Goal: Task Accomplishment & Management: Use online tool/utility

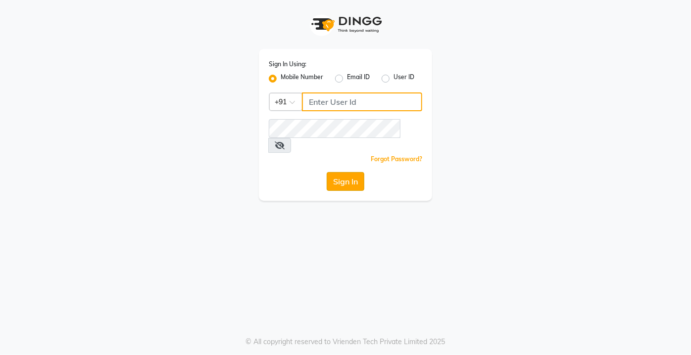
type input "9599343200"
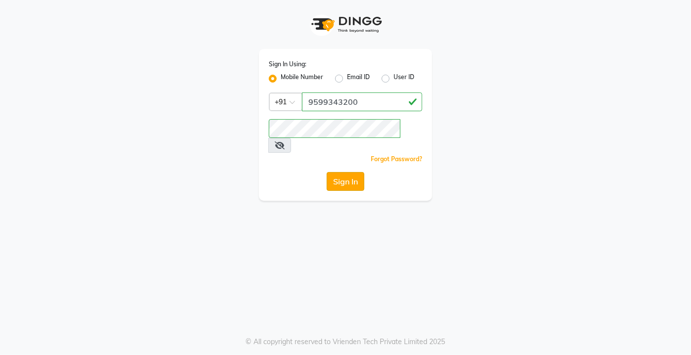
click at [340, 172] on button "Sign In" at bounding box center [346, 181] width 38 height 19
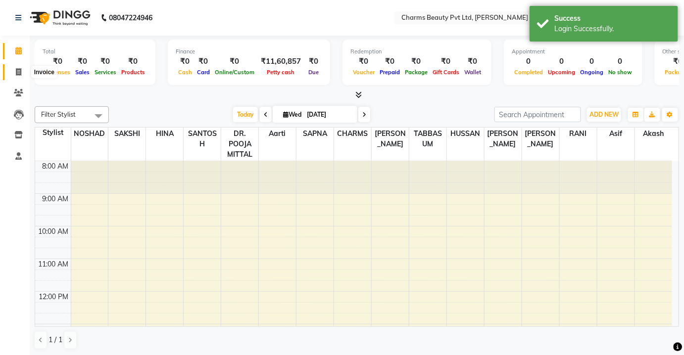
click at [24, 71] on span at bounding box center [18, 72] width 17 height 11
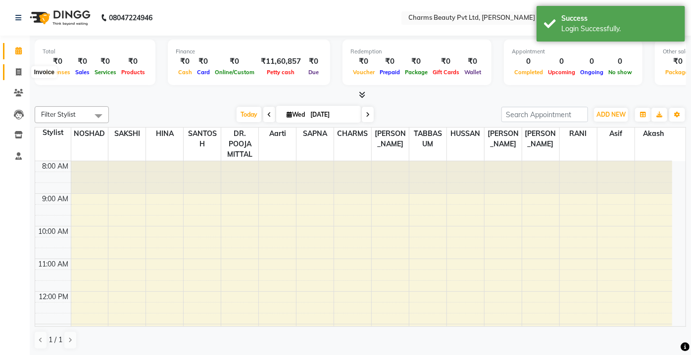
select select "3743"
select select "service"
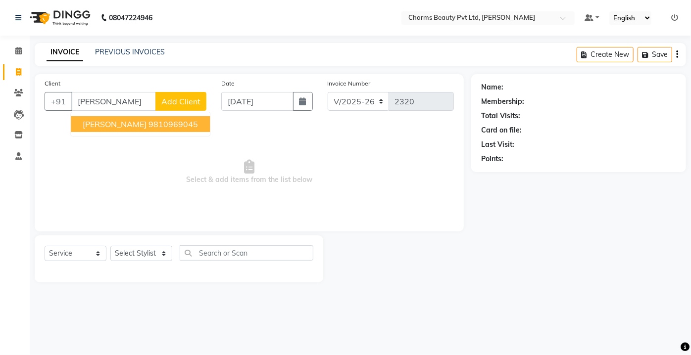
click at [146, 116] on button "[PERSON_NAME] 9810969045" at bounding box center [140, 124] width 139 height 16
type input "9810969045"
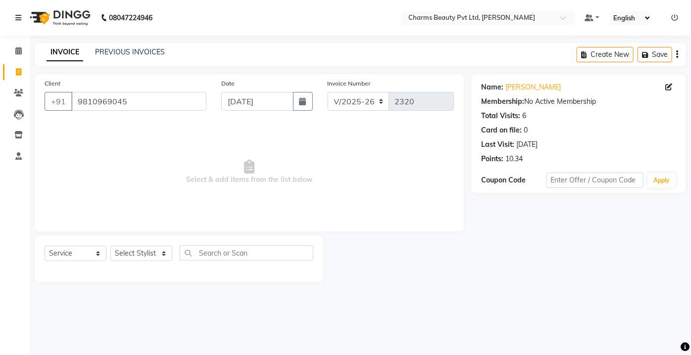
click at [154, 263] on div "Select Service Product Membership Package Voucher Prepaid Gift Card Select Styl…" at bounding box center [179, 257] width 269 height 23
click at [153, 257] on select "Select Stylist Aarti [PERSON_NAME] [PERSON_NAME] CHARMS DR. POOJA MITTAL HINA […" at bounding box center [141, 253] width 62 height 15
select select "17827"
click at [110, 246] on select "Select Stylist Aarti [PERSON_NAME] [PERSON_NAME] CHARMS DR. POOJA MITTAL HINA […" at bounding box center [141, 253] width 62 height 15
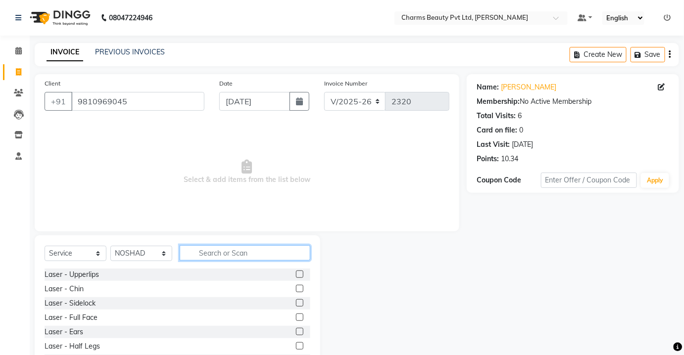
drag, startPoint x: 207, startPoint y: 247, endPoint x: 207, endPoint y: 252, distance: 6.0
click at [207, 248] on input "text" at bounding box center [245, 253] width 131 height 15
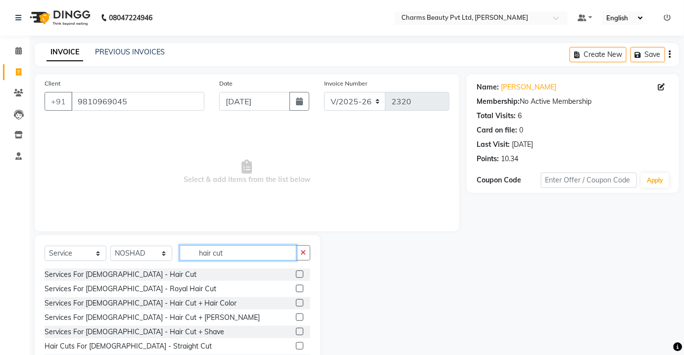
type input "hair cut"
click at [296, 276] on div at bounding box center [303, 275] width 14 height 12
click at [296, 276] on label at bounding box center [299, 274] width 7 height 7
click at [296, 276] on input "checkbox" at bounding box center [299, 275] width 6 height 6
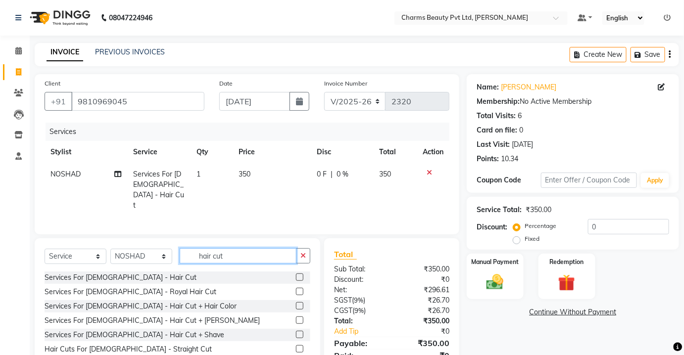
checkbox input "false"
click at [259, 257] on input "hair cut" at bounding box center [238, 255] width 117 height 15
type input "h"
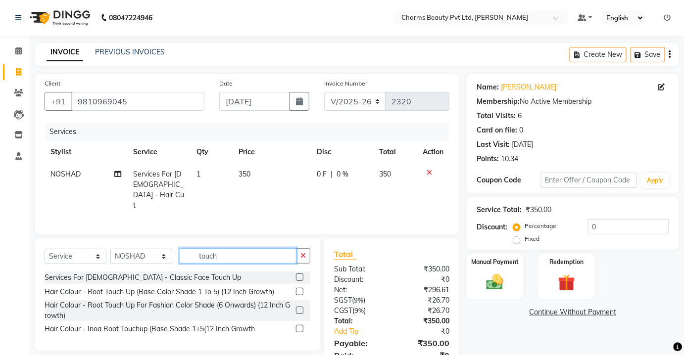
type input "touch"
click at [297, 274] on label at bounding box center [299, 277] width 7 height 7
click at [297, 275] on input "checkbox" at bounding box center [299, 278] width 6 height 6
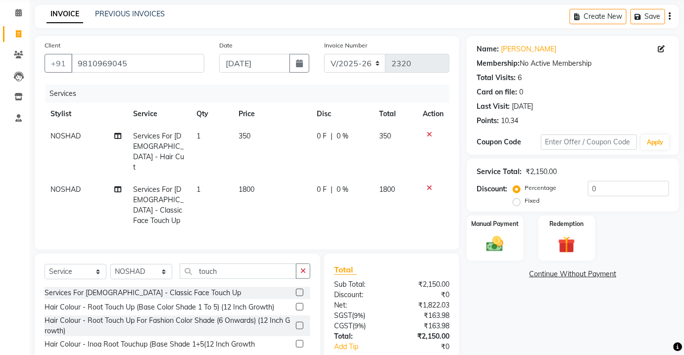
scroll to position [72, 0]
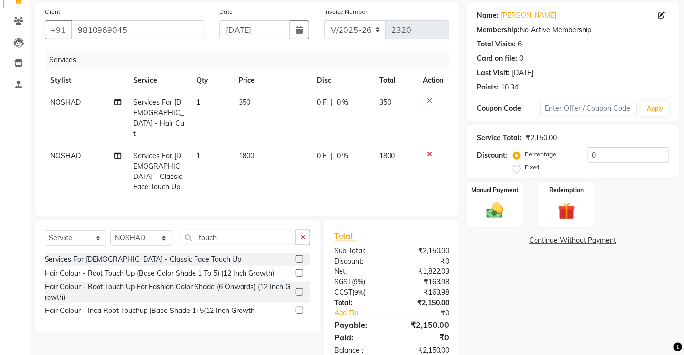
click at [428, 151] on icon at bounding box center [429, 154] width 5 height 7
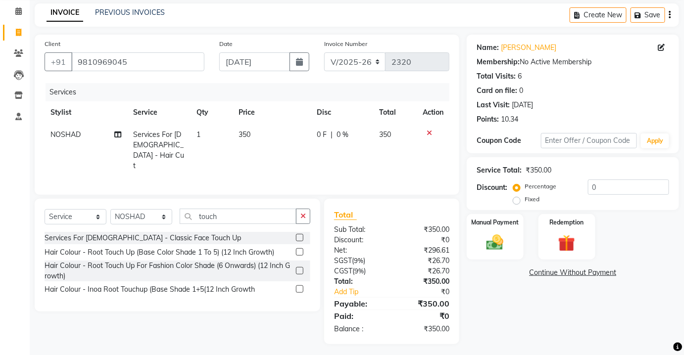
click at [297, 234] on label at bounding box center [299, 237] width 7 height 7
click at [297, 235] on input "checkbox" at bounding box center [299, 238] width 6 height 6
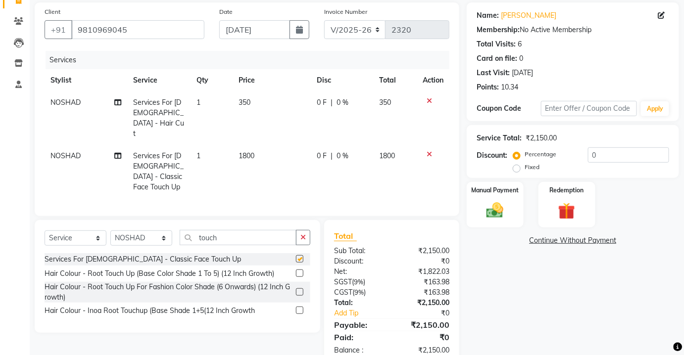
checkbox input "false"
click at [429, 151] on icon at bounding box center [429, 154] width 5 height 7
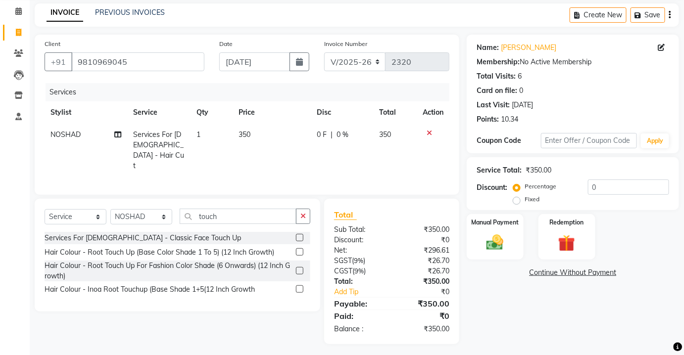
click at [301, 248] on label at bounding box center [299, 251] width 7 height 7
click at [301, 249] on input "checkbox" at bounding box center [299, 252] width 6 height 6
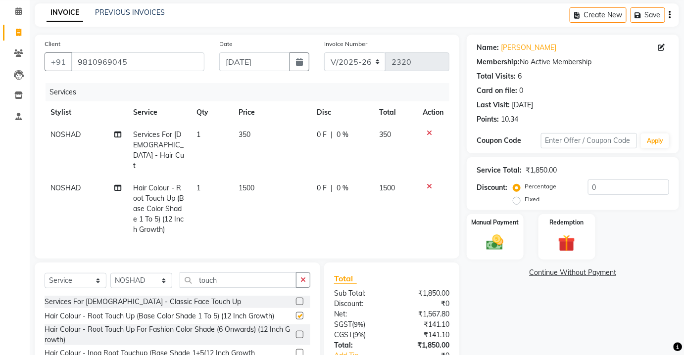
scroll to position [72, 0]
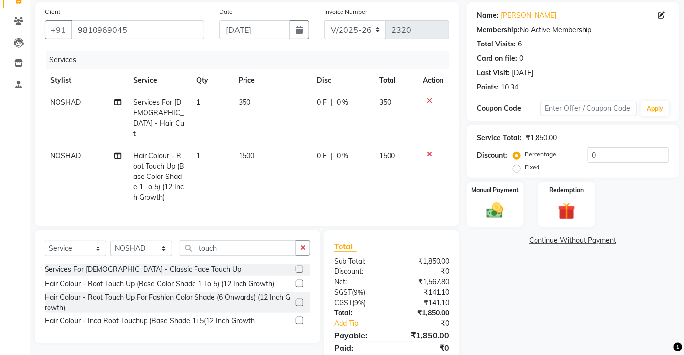
checkbox input "false"
drag, startPoint x: 251, startPoint y: 178, endPoint x: 242, endPoint y: 183, distance: 10.9
click at [248, 180] on td "1500" at bounding box center [272, 177] width 79 height 64
select select "17827"
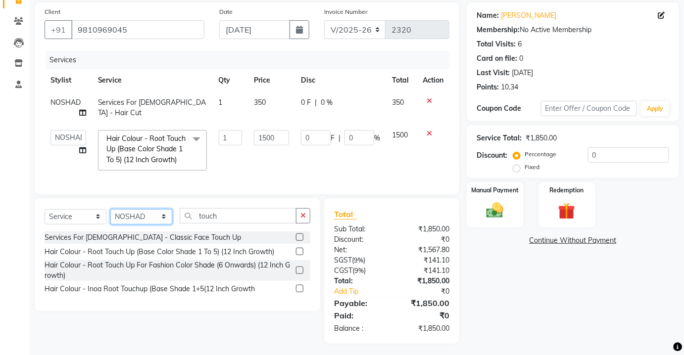
click at [154, 225] on select "Select Stylist Aarti [PERSON_NAME] [PERSON_NAME] CHARMS DR. POOJA MITTAL HINA […" at bounding box center [141, 216] width 62 height 15
select select "72250"
click at [110, 215] on select "Select Stylist Aarti [PERSON_NAME] [PERSON_NAME] CHARMS DR. POOJA MITTAL HINA […" at bounding box center [141, 216] width 62 height 15
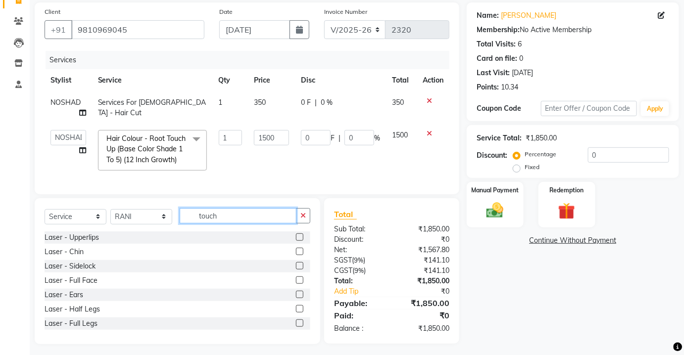
click at [218, 218] on input "touch" at bounding box center [238, 215] width 117 height 15
type input "t"
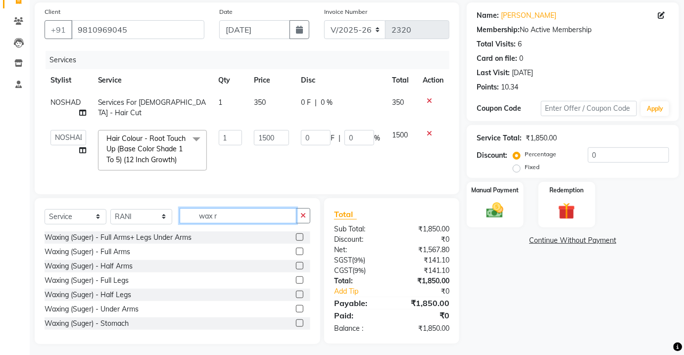
type input "wax r"
click at [296, 241] on label at bounding box center [299, 237] width 7 height 7
click at [296, 241] on input "checkbox" at bounding box center [299, 238] width 6 height 6
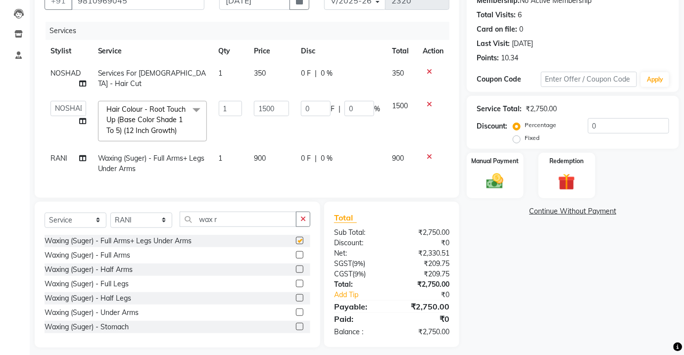
checkbox input "false"
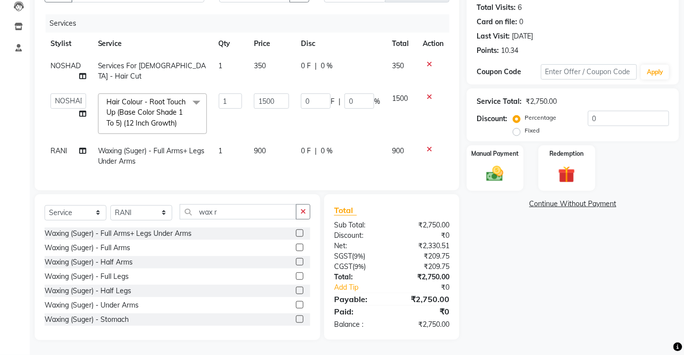
click at [432, 146] on div at bounding box center [433, 149] width 21 height 7
click at [429, 146] on icon at bounding box center [429, 149] width 5 height 7
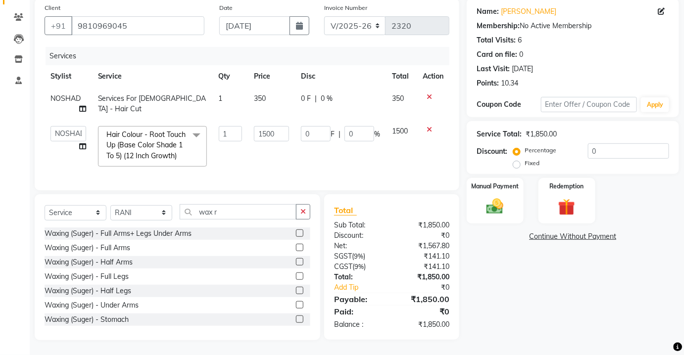
scroll to position [82, 0]
click at [223, 213] on input "wax r" at bounding box center [238, 211] width 117 height 15
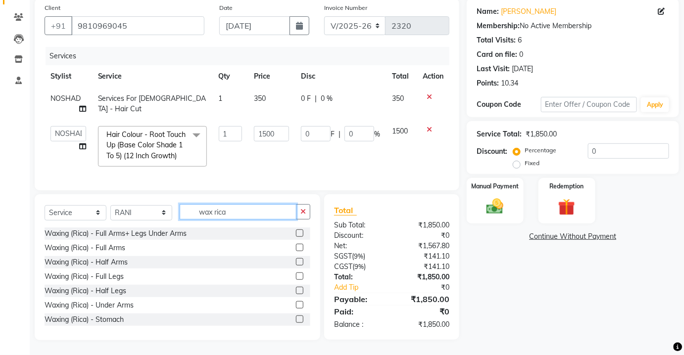
type input "wax rica"
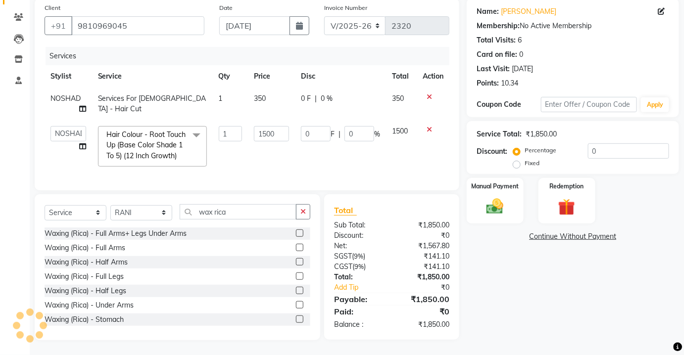
click at [296, 233] on label at bounding box center [299, 233] width 7 height 7
click at [296, 233] on input "checkbox" at bounding box center [299, 234] width 6 height 6
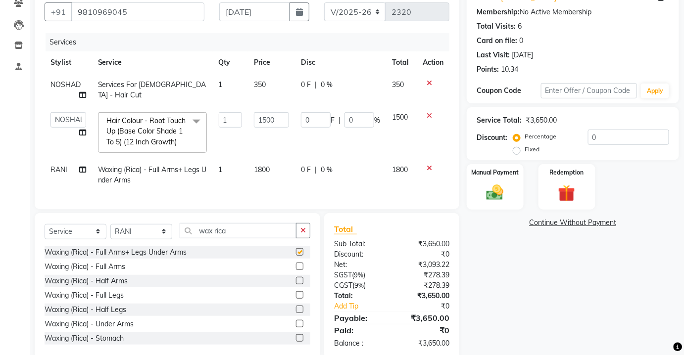
scroll to position [114, 0]
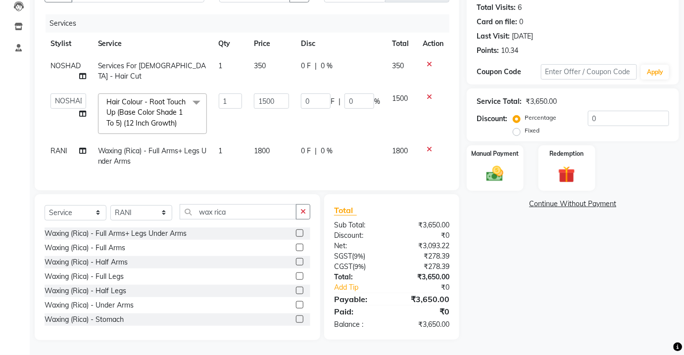
checkbox input "false"
click at [253, 214] on input "wax rica" at bounding box center [238, 211] width 117 height 15
drag, startPoint x: 244, startPoint y: 61, endPoint x: 249, endPoint y: 64, distance: 6.2
click at [247, 63] on td "1" at bounding box center [231, 71] width 36 height 33
select select "17827"
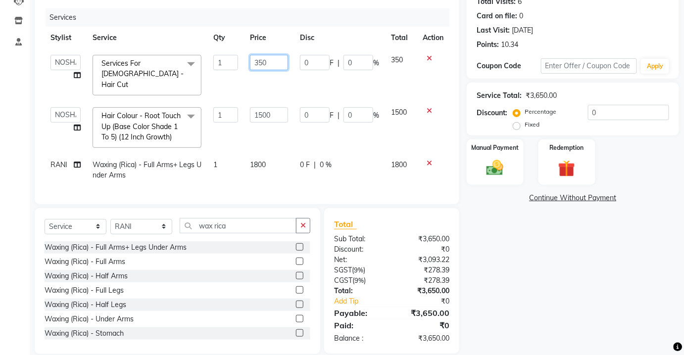
click at [261, 62] on input "350" at bounding box center [269, 62] width 38 height 15
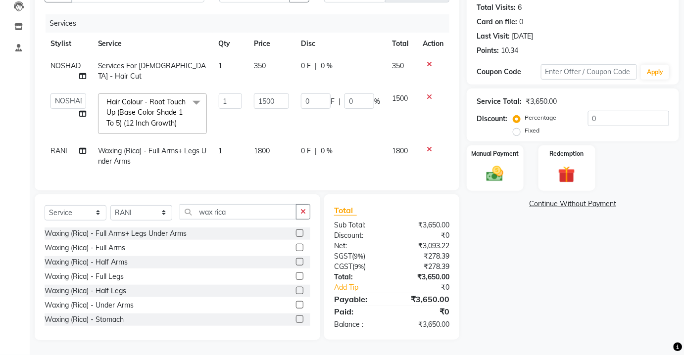
click at [148, 64] on td "Services For [DEMOGRAPHIC_DATA] - Hair Cut" at bounding box center [152, 71] width 121 height 33
select select "17827"
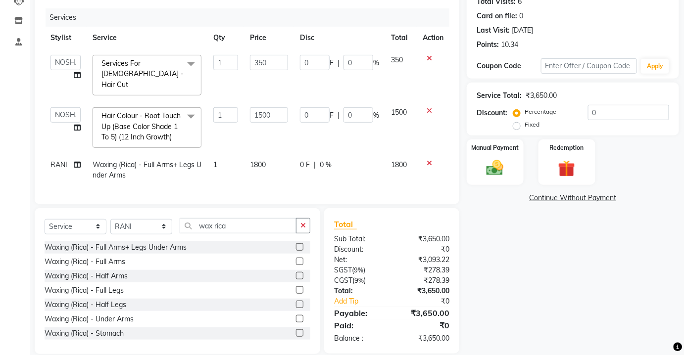
click at [157, 62] on span "Services For [DEMOGRAPHIC_DATA] - Hair Cut" at bounding box center [142, 74] width 82 height 30
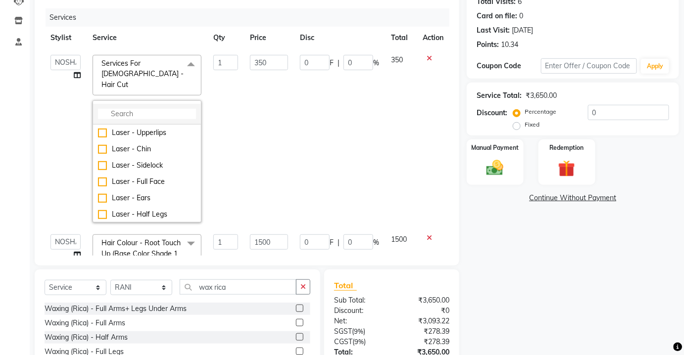
click at [140, 109] on input "multiselect-search" at bounding box center [147, 114] width 98 height 10
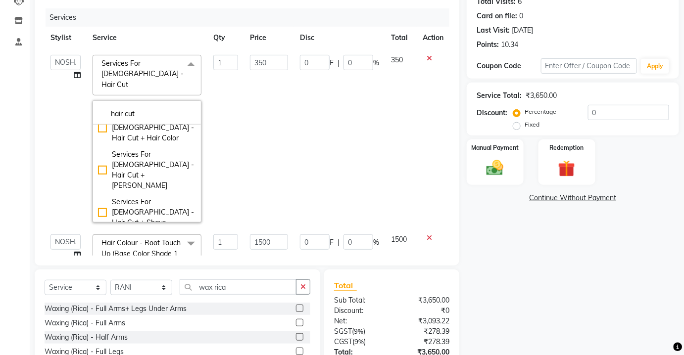
scroll to position [135, 0]
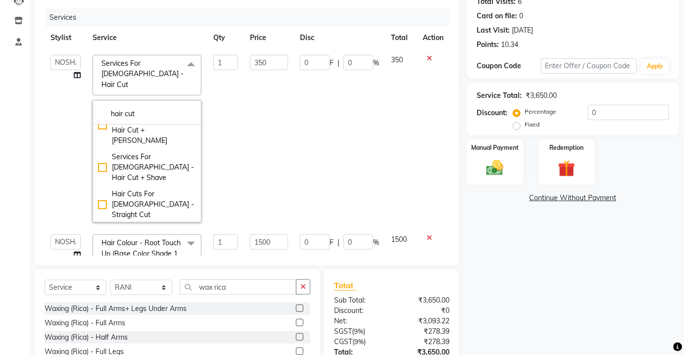
type input "hair cut"
click at [161, 263] on div "Hair Cuts For [DEMOGRAPHIC_DATA] - Hair Designing Cut" at bounding box center [147, 278] width 98 height 31
checkbox input "false"
checkbox input "true"
type input "750"
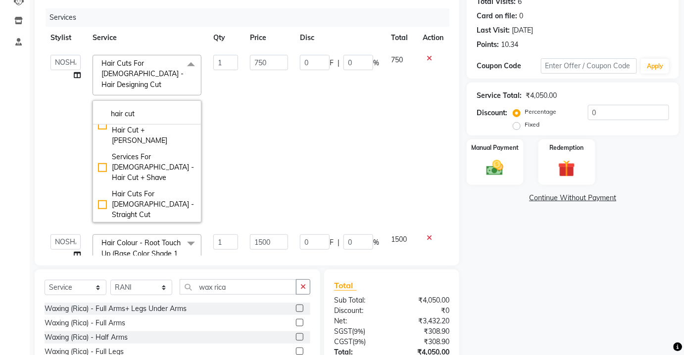
click at [281, 165] on td "750" at bounding box center [269, 139] width 50 height 180
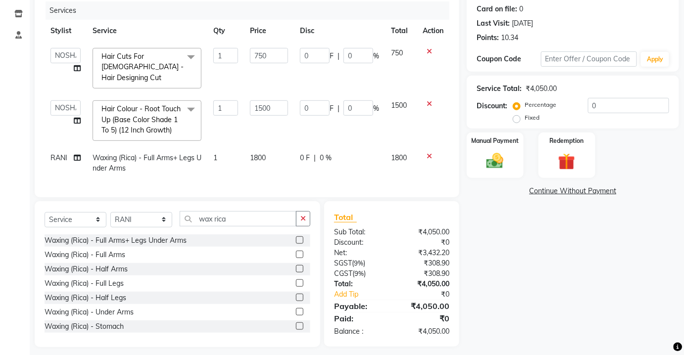
scroll to position [123, 0]
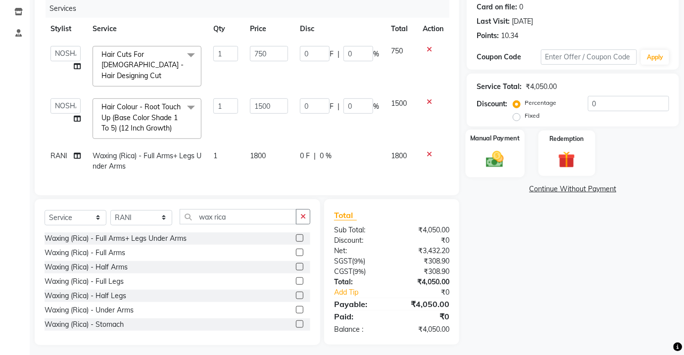
drag, startPoint x: 482, startPoint y: 134, endPoint x: 500, endPoint y: 153, distance: 26.3
click at [485, 137] on label "Manual Payment" at bounding box center [494, 138] width 49 height 9
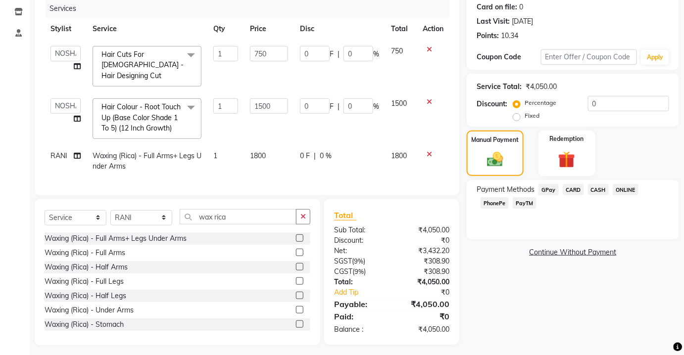
click at [528, 201] on span "PayTM" at bounding box center [525, 203] width 24 height 11
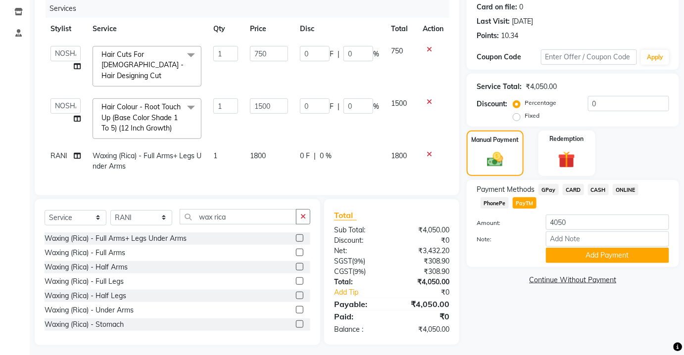
click at [589, 263] on div "Payment Methods GPay CARD CASH ONLINE PhonePe PayTM Amount: 4050 Note: Add Paym…" at bounding box center [573, 223] width 212 height 87
click at [566, 248] on button "Add Payment" at bounding box center [607, 255] width 123 height 15
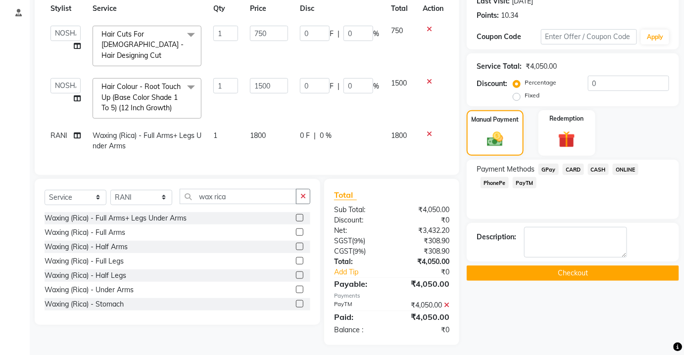
click at [577, 266] on button "Checkout" at bounding box center [573, 273] width 212 height 15
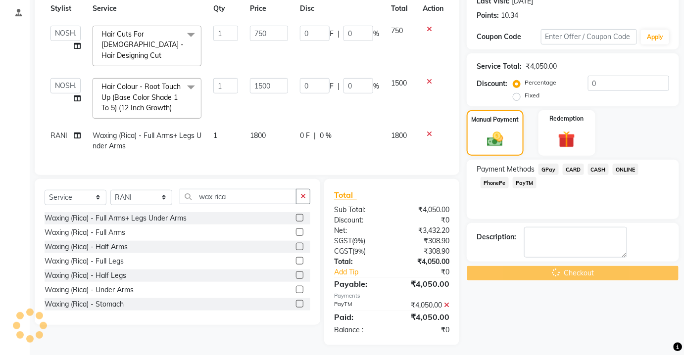
scroll to position [61, 0]
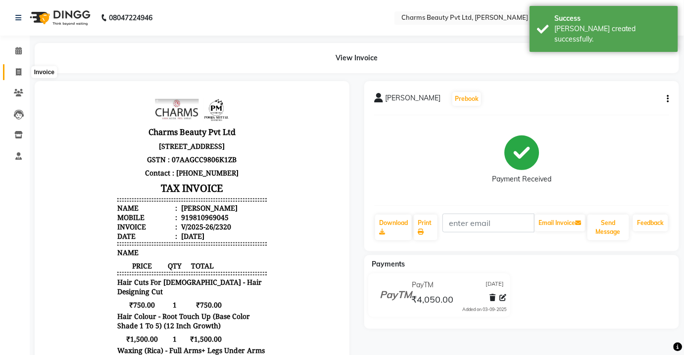
click at [13, 74] on span at bounding box center [18, 72] width 17 height 11
select select "service"
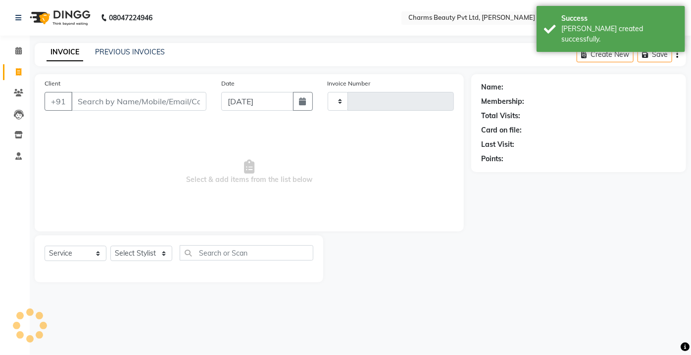
type input "2321"
select select "3743"
click at [111, 97] on input "Client" at bounding box center [138, 101] width 135 height 19
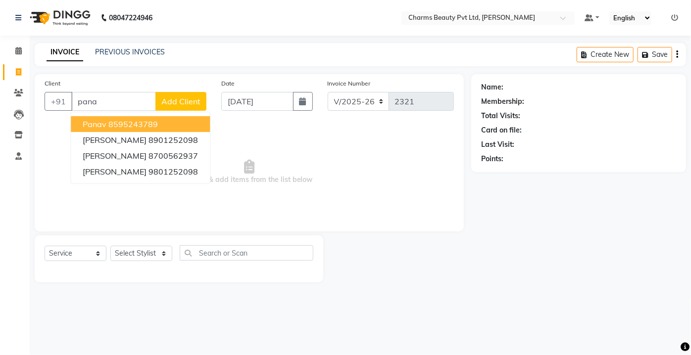
click at [141, 120] on ngb-highlight "8595243789" at bounding box center [132, 124] width 49 height 10
type input "8595243789"
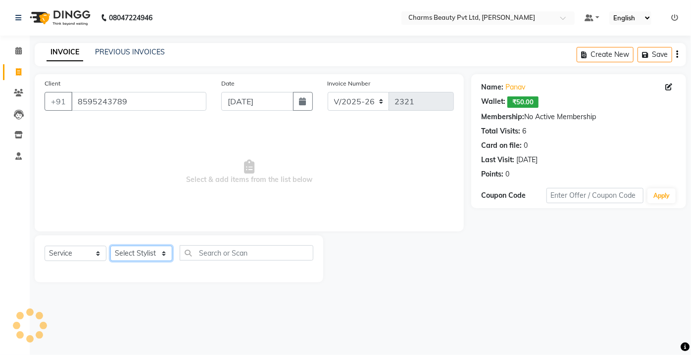
click at [155, 249] on select "Select Stylist Aarti [PERSON_NAME] [PERSON_NAME] CHARMS DR. POOJA MITTAL HINA […" at bounding box center [141, 253] width 62 height 15
click at [110, 246] on select "Select Stylist Aarti [PERSON_NAME] [PERSON_NAME] CHARMS DR. POOJA MITTAL HINA […" at bounding box center [141, 253] width 62 height 15
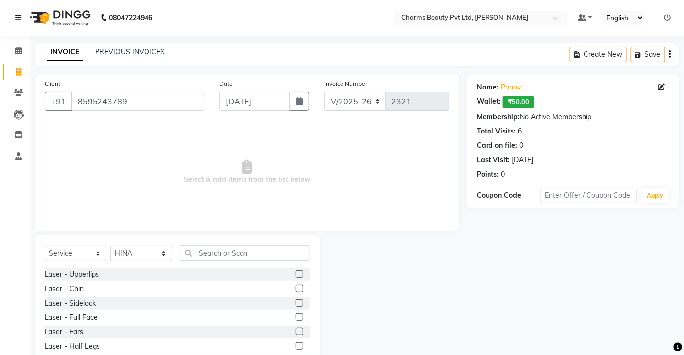
drag, startPoint x: 136, startPoint y: 148, endPoint x: 139, endPoint y: 230, distance: 82.2
click at [136, 154] on span "Select & add items from the list below" at bounding box center [247, 172] width 405 height 99
drag, startPoint x: 147, startPoint y: 260, endPoint x: 146, endPoint y: 252, distance: 8.0
click at [146, 252] on div "Select Service Product Membership Package Voucher Prepaid Gift Card Select Styl…" at bounding box center [178, 257] width 266 height 23
click at [142, 254] on select "Select Stylist Aarti [PERSON_NAME] [PERSON_NAME] CHARMS DR. POOJA MITTAL HINA […" at bounding box center [141, 253] width 62 height 15
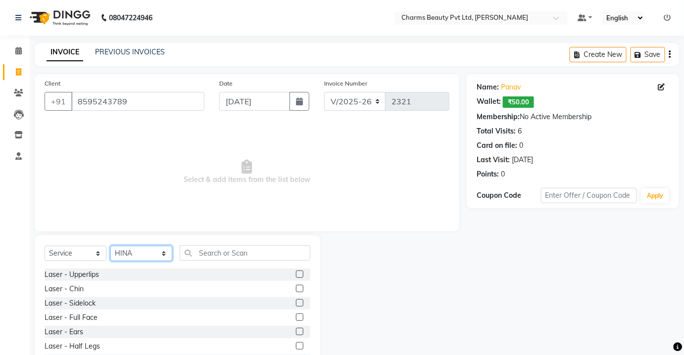
select select "43786"
click at [110, 246] on select "Select Stylist Aarti [PERSON_NAME] [PERSON_NAME] CHARMS DR. POOJA MITTAL HINA […" at bounding box center [141, 253] width 62 height 15
click at [206, 243] on div "Select Service Product Membership Package Voucher Prepaid Gift Card Select Styl…" at bounding box center [178, 309] width 286 height 146
click at [205, 256] on input "text" at bounding box center [245, 253] width 131 height 15
type input "j"
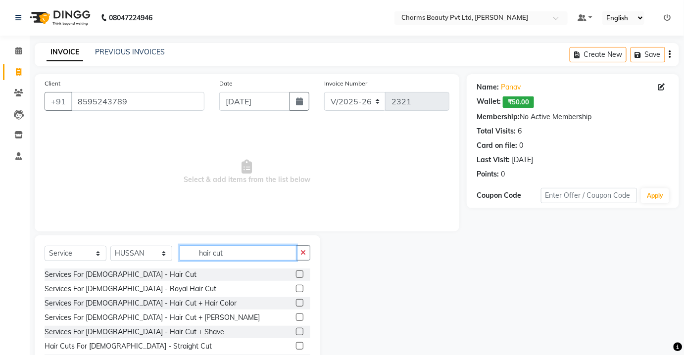
type input "hair cut"
click at [296, 273] on label at bounding box center [299, 274] width 7 height 7
click at [296, 273] on input "checkbox" at bounding box center [299, 275] width 6 height 6
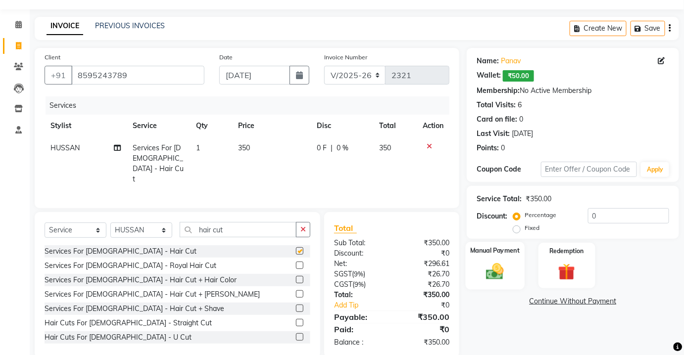
scroll to position [41, 0]
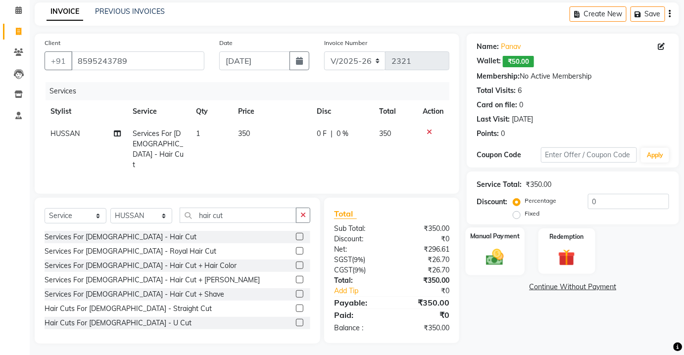
checkbox input "false"
click at [499, 232] on label "Manual Payment" at bounding box center [494, 236] width 49 height 9
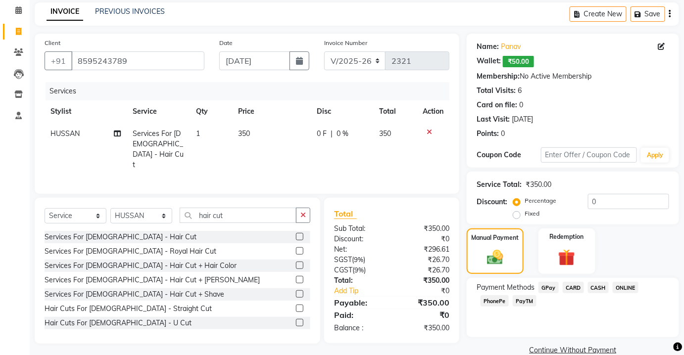
drag, startPoint x: 519, startPoint y: 298, endPoint x: 527, endPoint y: 301, distance: 8.5
click at [519, 298] on span "PayTM" at bounding box center [525, 301] width 24 height 11
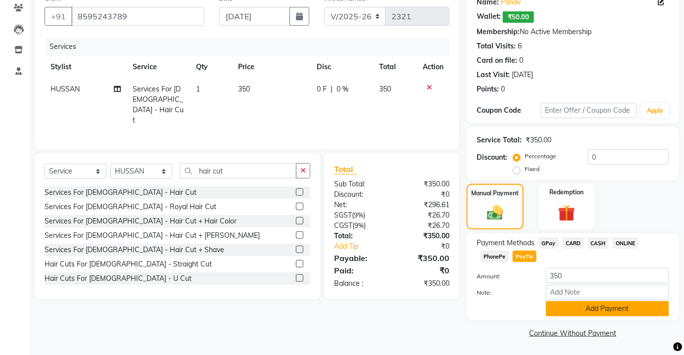
click at [560, 308] on button "Add Payment" at bounding box center [607, 308] width 123 height 15
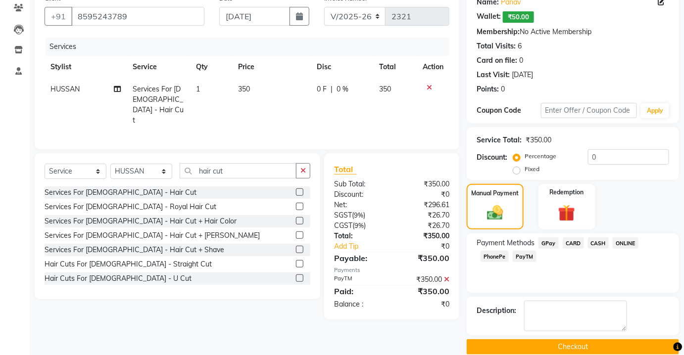
scroll to position [99, 0]
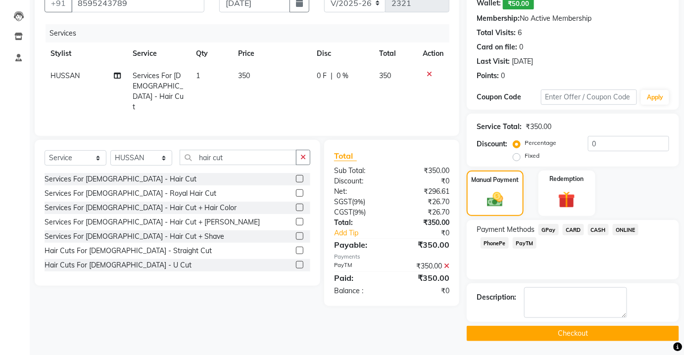
click at [547, 328] on button "Checkout" at bounding box center [573, 333] width 212 height 15
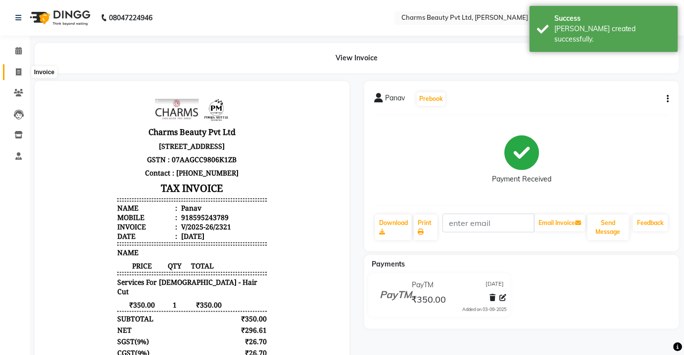
click at [20, 72] on icon at bounding box center [18, 71] width 5 height 7
select select "service"
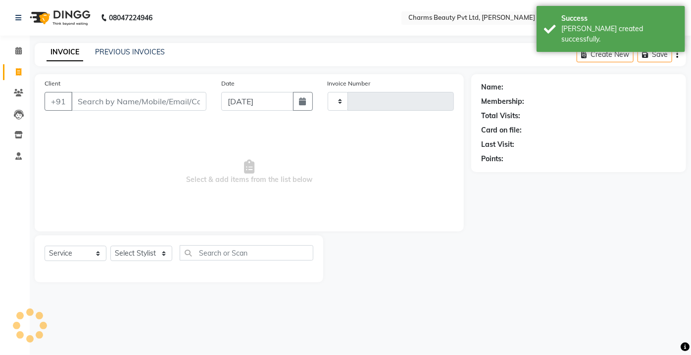
type input "2322"
select select "3743"
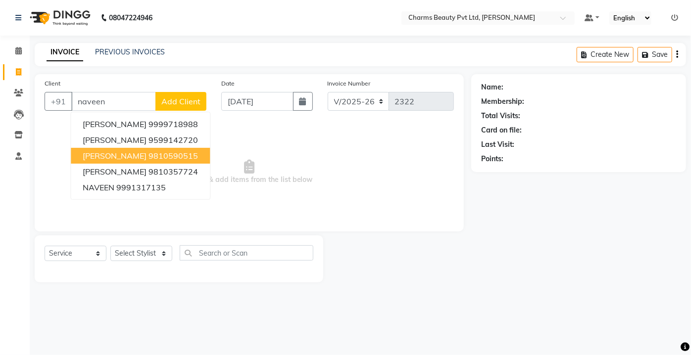
click at [137, 156] on span "[PERSON_NAME]" at bounding box center [115, 156] width 64 height 10
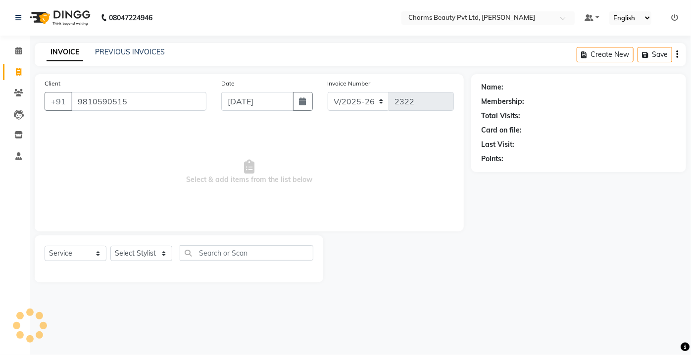
type input "9810590515"
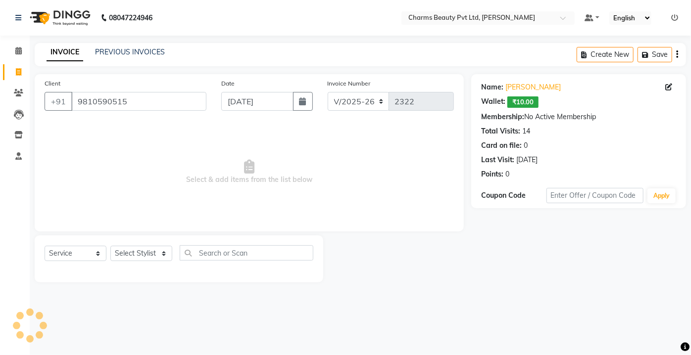
click at [143, 251] on div "Select Service Product Membership Package Voucher Prepaid Gift Card Select Styl…" at bounding box center [179, 259] width 289 height 47
drag, startPoint x: 143, startPoint y: 251, endPoint x: 146, endPoint y: 247, distance: 5.6
click at [143, 251] on select "Select Stylist Aarti [PERSON_NAME] [PERSON_NAME] CHARMS DR. POOJA MITTAL HINA […" at bounding box center [141, 253] width 62 height 15
select select "17827"
click at [110, 246] on select "Select Stylist Aarti [PERSON_NAME] [PERSON_NAME] CHARMS DR. POOJA MITTAL HINA […" at bounding box center [141, 253] width 62 height 15
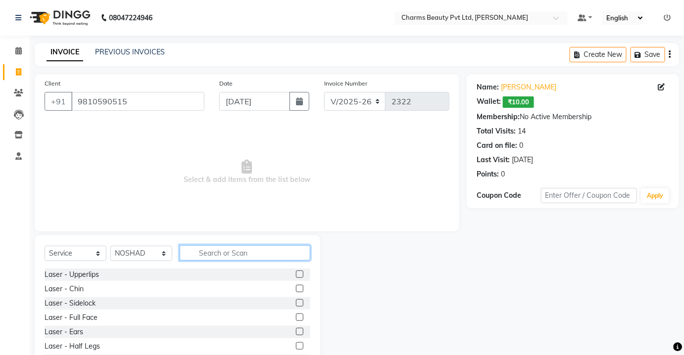
click at [206, 255] on input "text" at bounding box center [245, 253] width 131 height 15
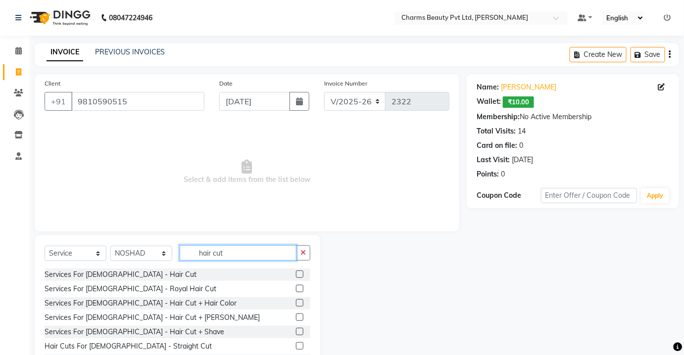
type input "hair cut"
click at [296, 275] on label at bounding box center [299, 274] width 7 height 7
click at [296, 275] on input "checkbox" at bounding box center [299, 275] width 6 height 6
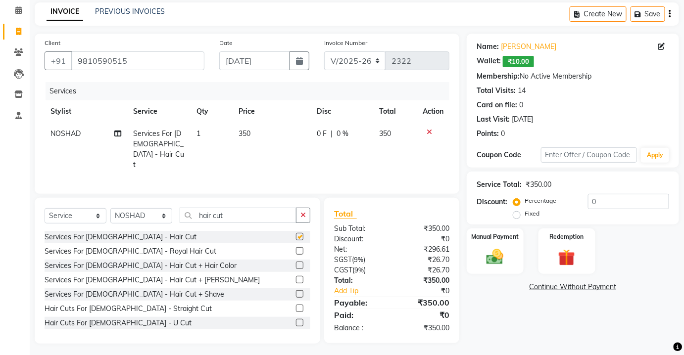
checkbox input "false"
click at [499, 265] on img at bounding box center [495, 257] width 29 height 20
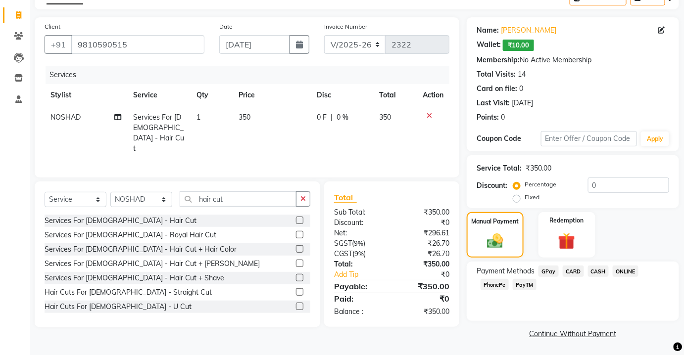
scroll to position [57, 0]
click at [596, 269] on span "CASH" at bounding box center [598, 270] width 21 height 11
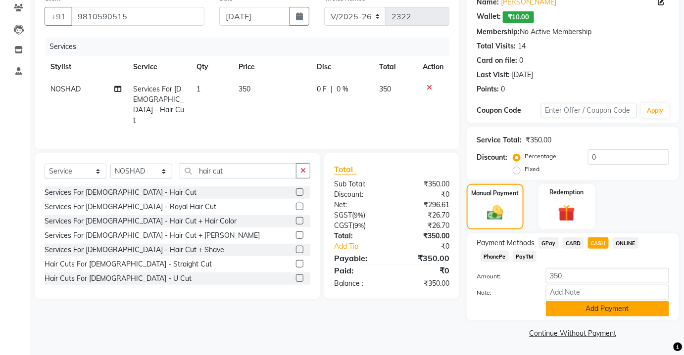
click at [596, 306] on button "Add Payment" at bounding box center [607, 308] width 123 height 15
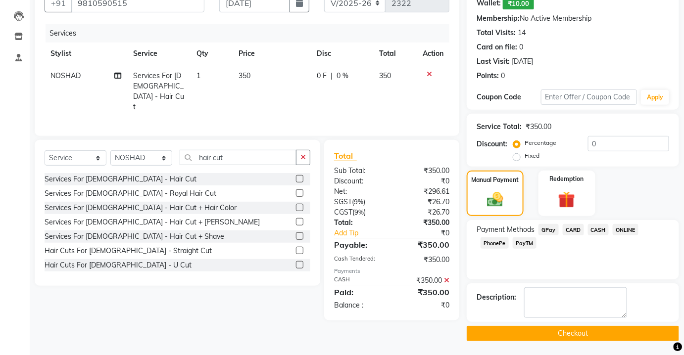
click at [584, 331] on button "Checkout" at bounding box center [573, 333] width 212 height 15
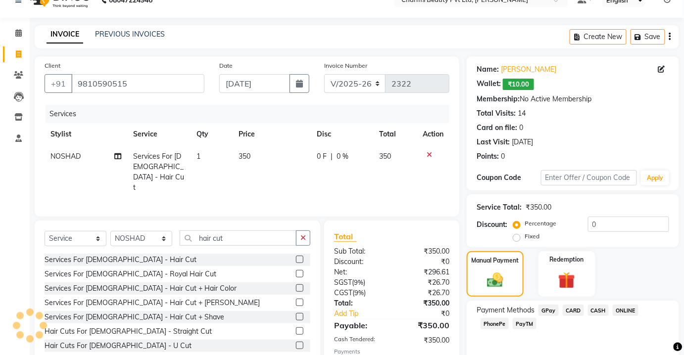
scroll to position [0, 0]
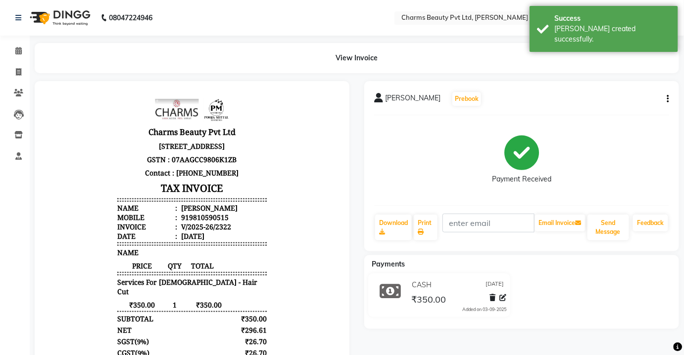
click at [0, 75] on li "Invoice" at bounding box center [15, 72] width 30 height 21
click at [12, 73] on span at bounding box center [18, 72] width 17 height 11
select select "service"
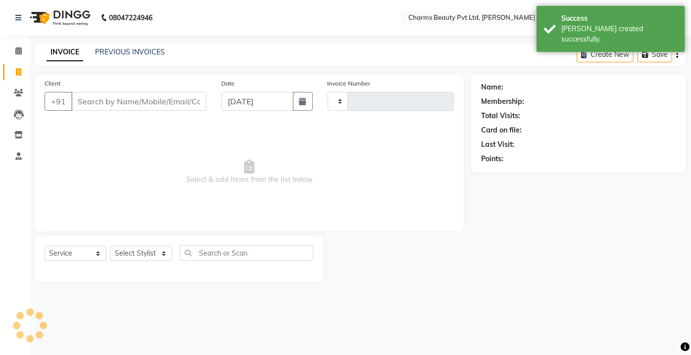
type input "2323"
select select "3743"
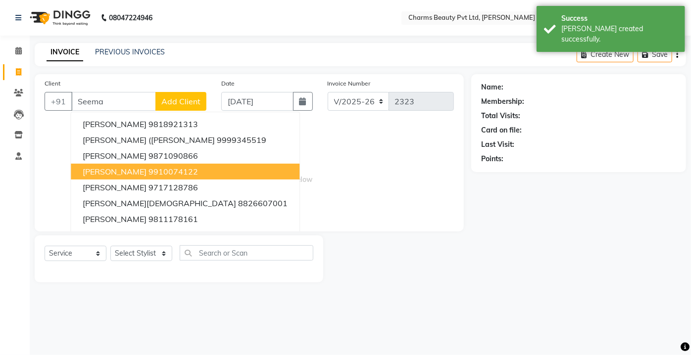
click at [154, 172] on ngb-highlight "9910074122" at bounding box center [172, 172] width 49 height 10
type input "9910074122"
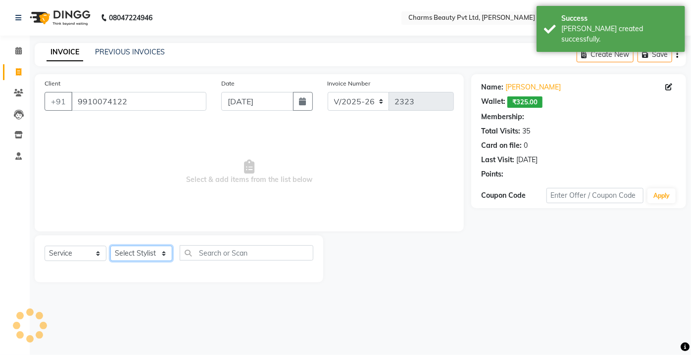
click at [140, 253] on select "Select Stylist Aarti [PERSON_NAME] [PERSON_NAME] CHARMS DR. POOJA MITTAL HINA […" at bounding box center [141, 253] width 62 height 15
select select "87460"
click at [110, 246] on select "Select Stylist Aarti [PERSON_NAME] [PERSON_NAME] CHARMS DR. POOJA MITTAL HINA […" at bounding box center [141, 253] width 62 height 15
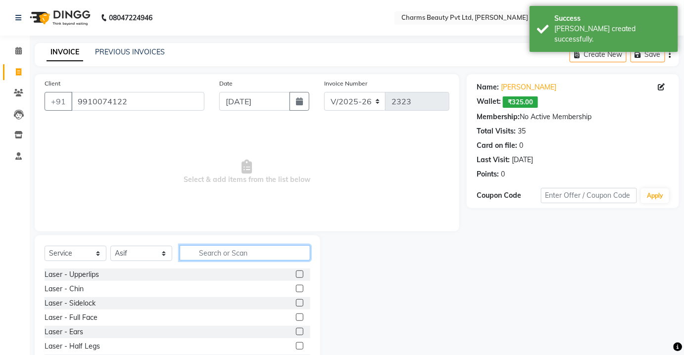
click at [197, 249] on input "text" at bounding box center [245, 253] width 131 height 15
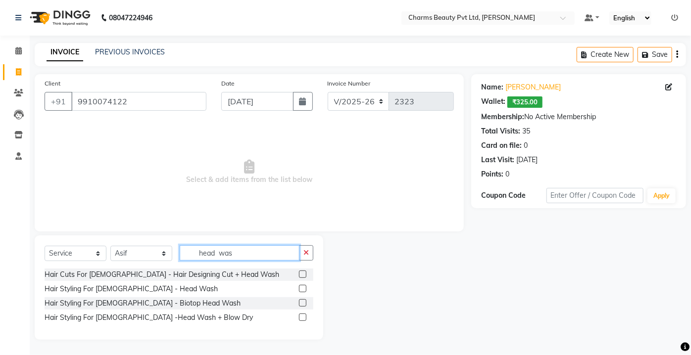
type input "head was"
click at [300, 290] on label at bounding box center [302, 288] width 7 height 7
click at [300, 290] on input "checkbox" at bounding box center [302, 289] width 6 height 6
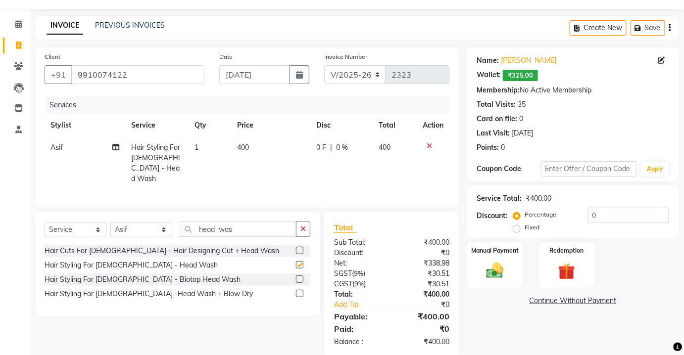
scroll to position [40, 0]
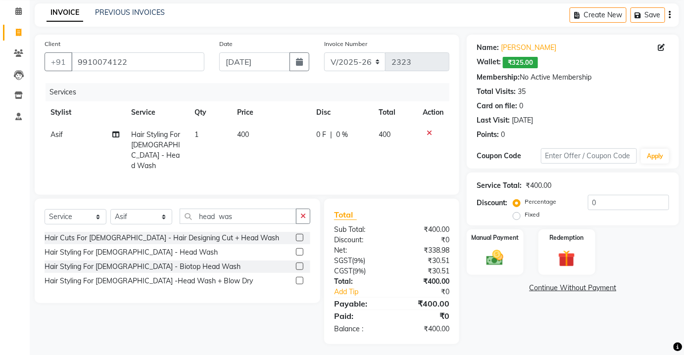
checkbox input "false"
click at [168, 209] on select "Select Stylist Aarti [PERSON_NAME] [PERSON_NAME] CHARMS DR. POOJA MITTAL HINA […" at bounding box center [141, 216] width 62 height 15
select select "72250"
click at [110, 209] on select "Select Stylist Aarti [PERSON_NAME] [PERSON_NAME] CHARMS DR. POOJA MITTAL HINA […" at bounding box center [141, 216] width 62 height 15
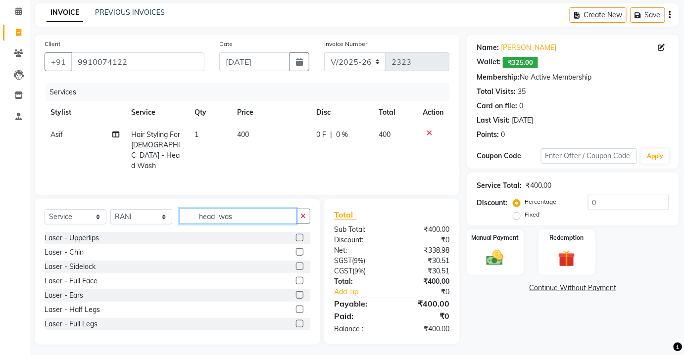
click at [238, 209] on input "head was" at bounding box center [238, 216] width 117 height 15
type input "h"
type input "thre"
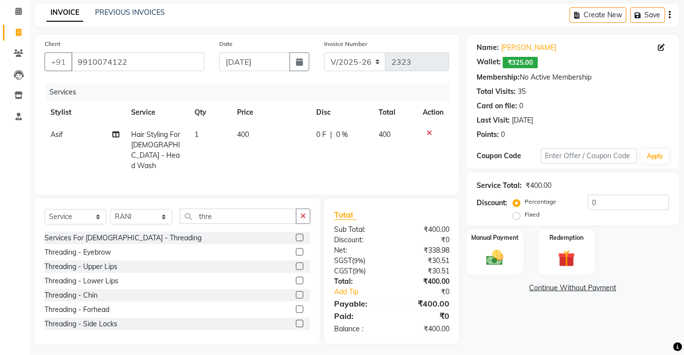
click at [296, 248] on label at bounding box center [299, 251] width 7 height 7
click at [296, 249] on input "checkbox" at bounding box center [299, 252] width 6 height 6
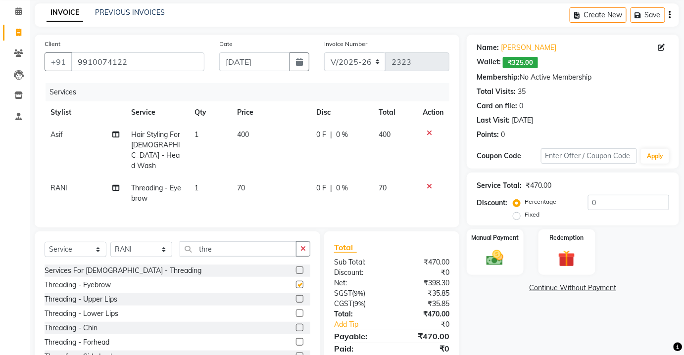
drag, startPoint x: 257, startPoint y: 229, endPoint x: 247, endPoint y: 244, distance: 18.1
click at [247, 244] on div "Select Service Product Membership Package Voucher Prepaid Gift Card Select Styl…" at bounding box center [178, 305] width 286 height 146
checkbox input "false"
click at [247, 244] on input "thre" at bounding box center [238, 249] width 117 height 15
type input "t"
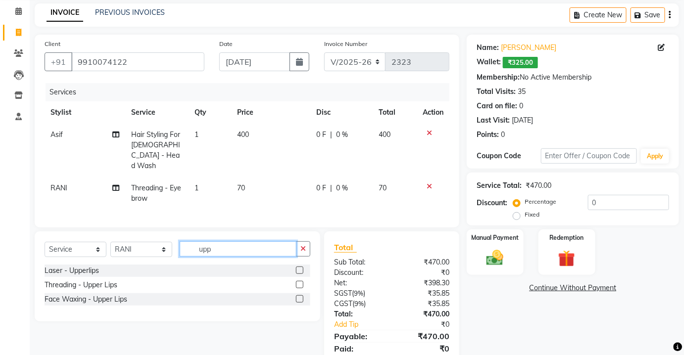
type input "upp"
click at [296, 294] on div "Face Waxing - Upper Lips" at bounding box center [178, 300] width 266 height 12
click at [298, 298] on label at bounding box center [299, 299] width 7 height 7
click at [298, 298] on input "checkbox" at bounding box center [299, 299] width 6 height 6
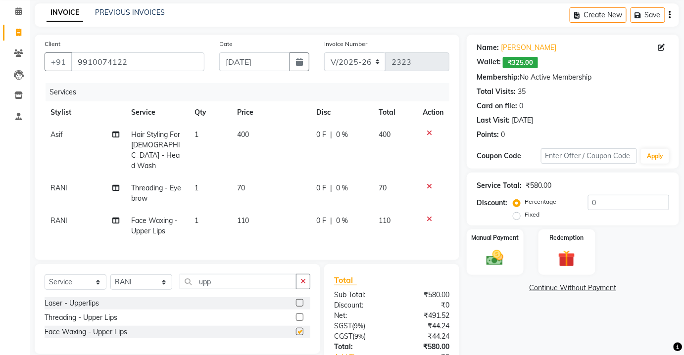
checkbox input "false"
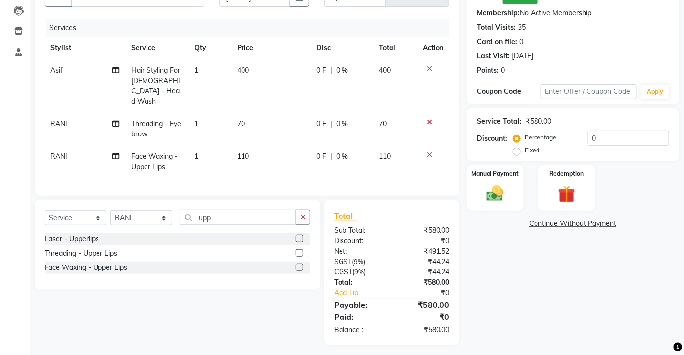
scroll to position [104, 0]
drag, startPoint x: 537, startPoint y: 201, endPoint x: 513, endPoint y: 196, distance: 23.9
click at [534, 199] on div "Manual Payment Redemption" at bounding box center [572, 188] width 227 height 46
click at [513, 195] on div "Manual Payment" at bounding box center [495, 188] width 59 height 48
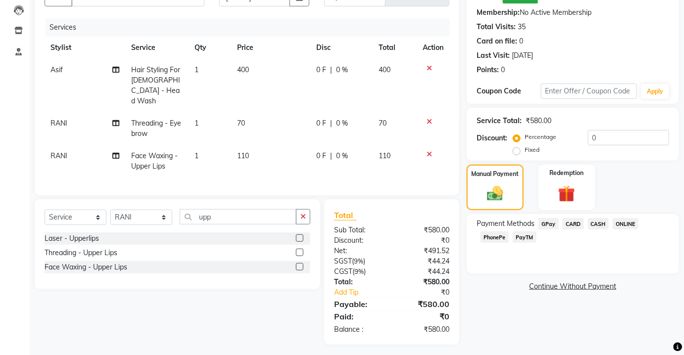
drag, startPoint x: 595, startPoint y: 221, endPoint x: 599, endPoint y: 216, distance: 5.6
click at [595, 221] on span "CASH" at bounding box center [598, 223] width 21 height 11
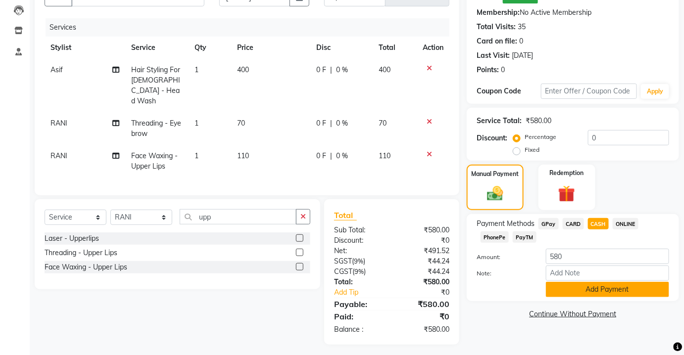
click at [575, 291] on button "Add Payment" at bounding box center [607, 289] width 123 height 15
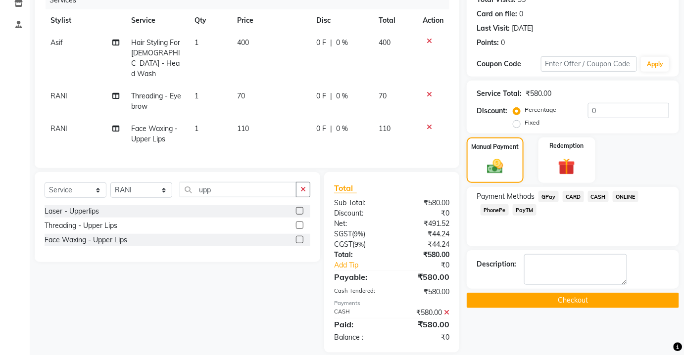
scroll to position [140, 0]
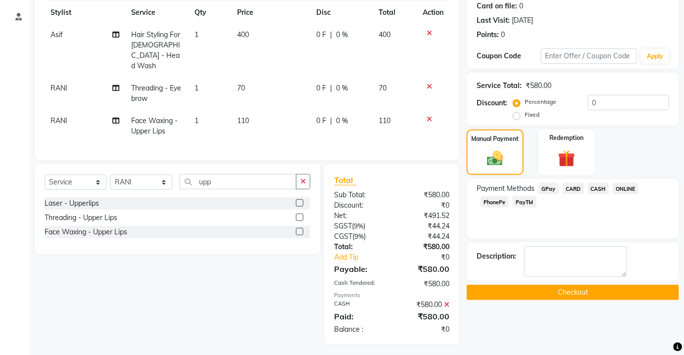
click at [575, 291] on button "Checkout" at bounding box center [573, 292] width 212 height 15
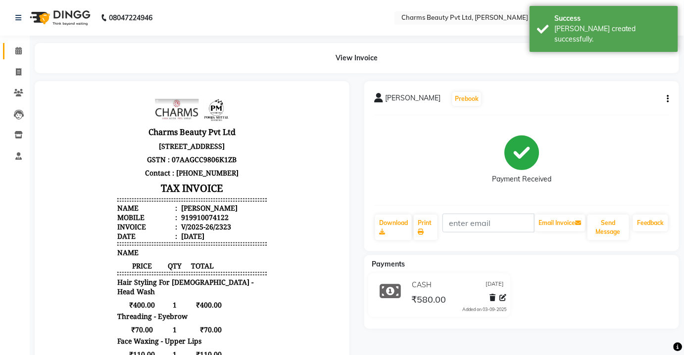
click at [9, 58] on li "Calendar" at bounding box center [15, 51] width 30 height 21
click at [16, 51] on icon at bounding box center [18, 50] width 6 height 7
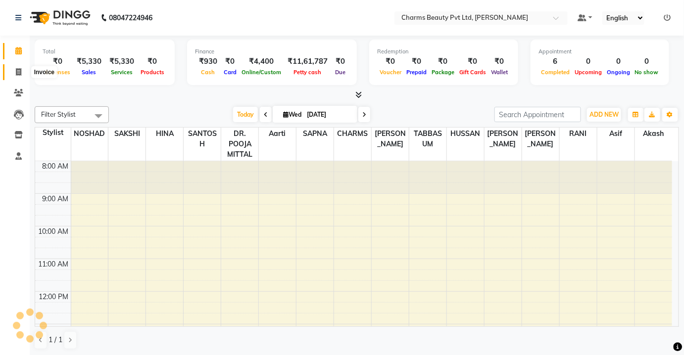
click at [22, 72] on span at bounding box center [18, 72] width 17 height 11
select select "service"
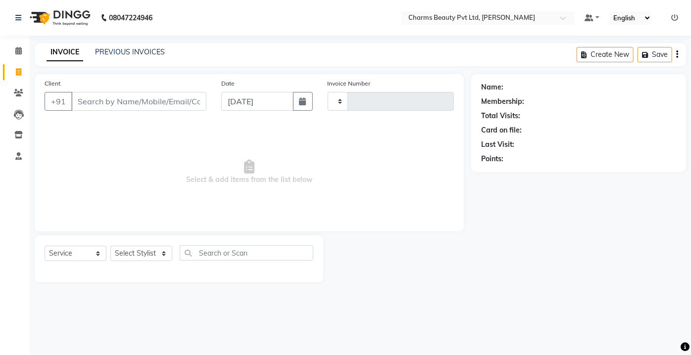
type input "2324"
select select "3743"
click at [130, 53] on link "PREVIOUS INVOICES" at bounding box center [130, 52] width 70 height 9
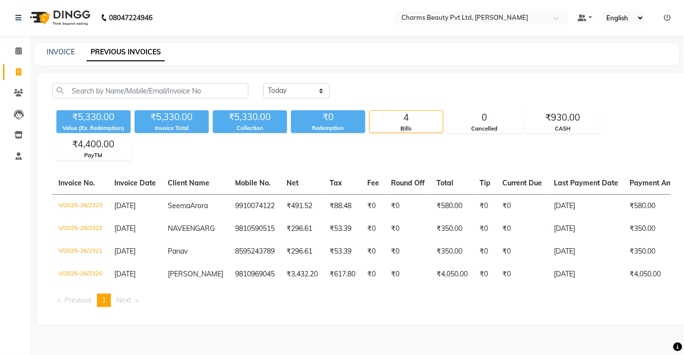
scroll to position [9, 0]
